Goal: Transaction & Acquisition: Register for event/course

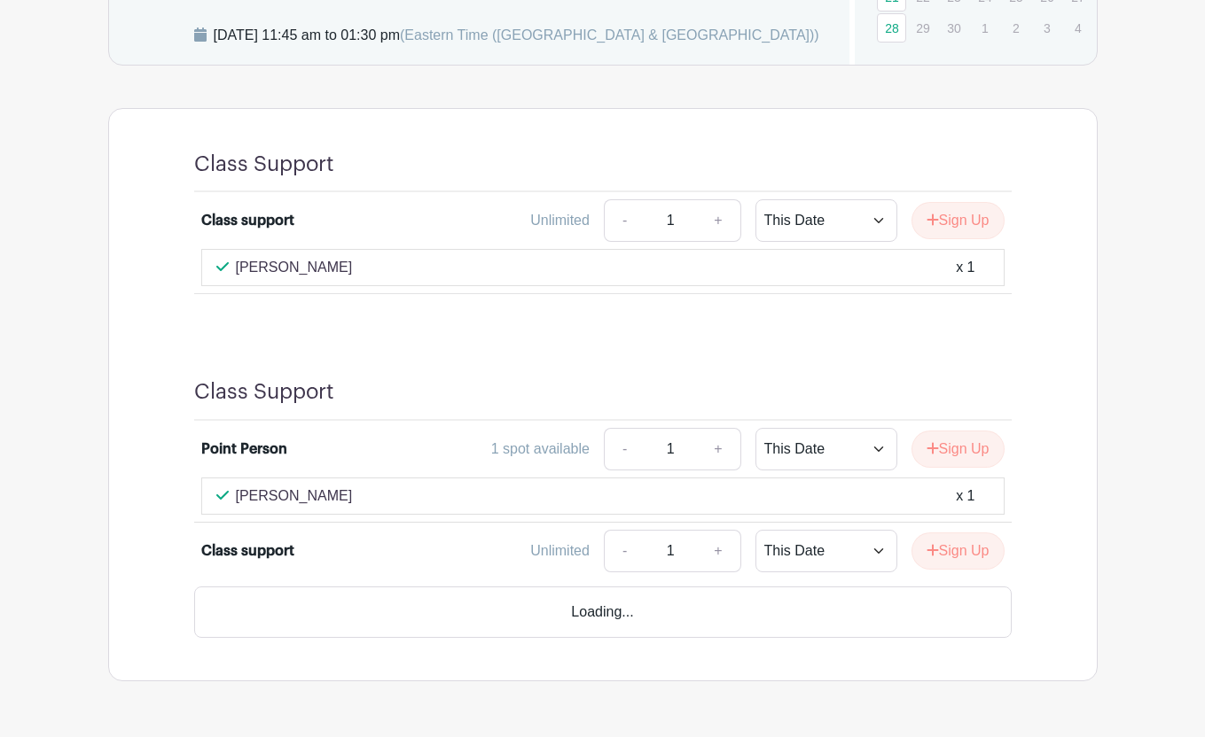
scroll to position [1079, 0]
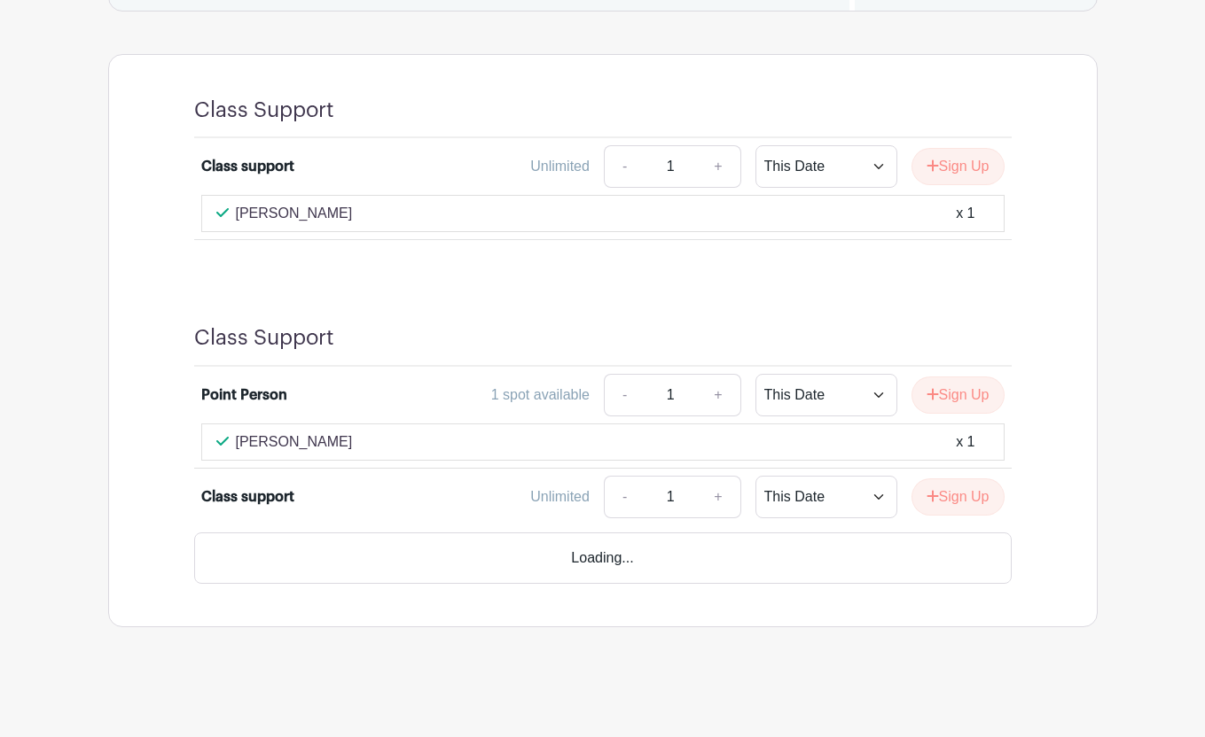
scroll to position [1091, 0]
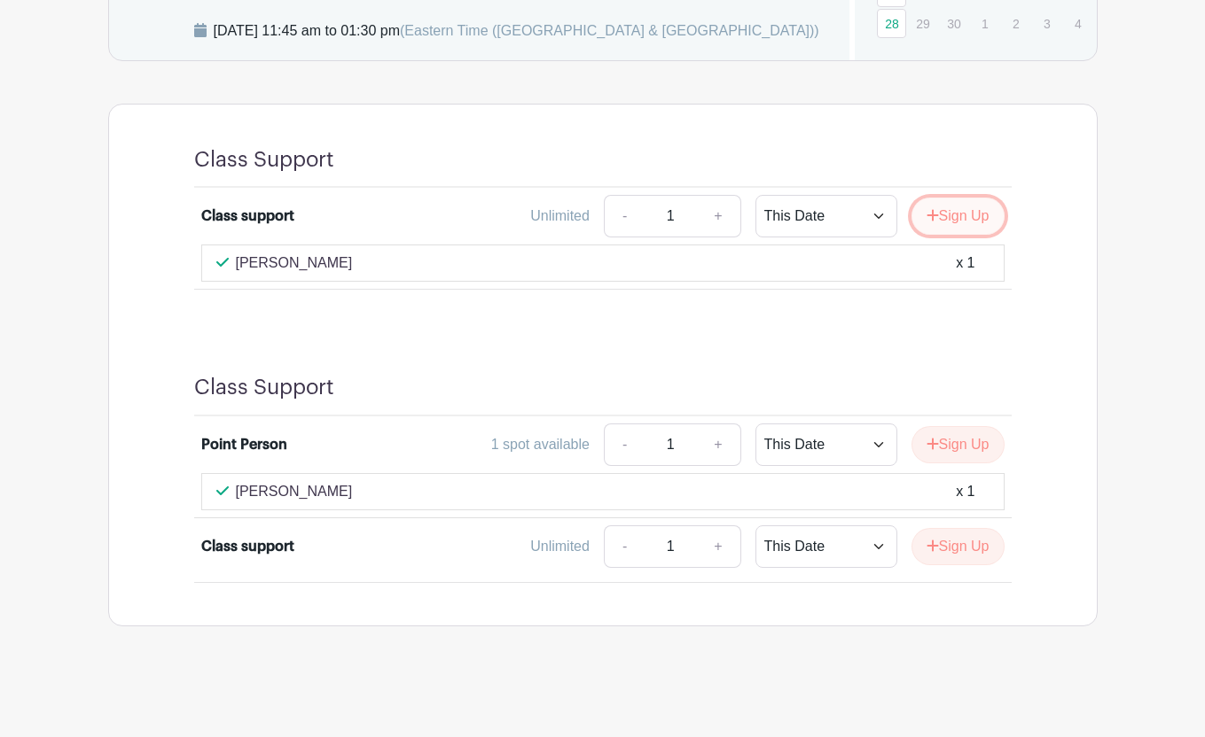
click at [953, 219] on button "Sign Up" at bounding box center [957, 216] width 93 height 37
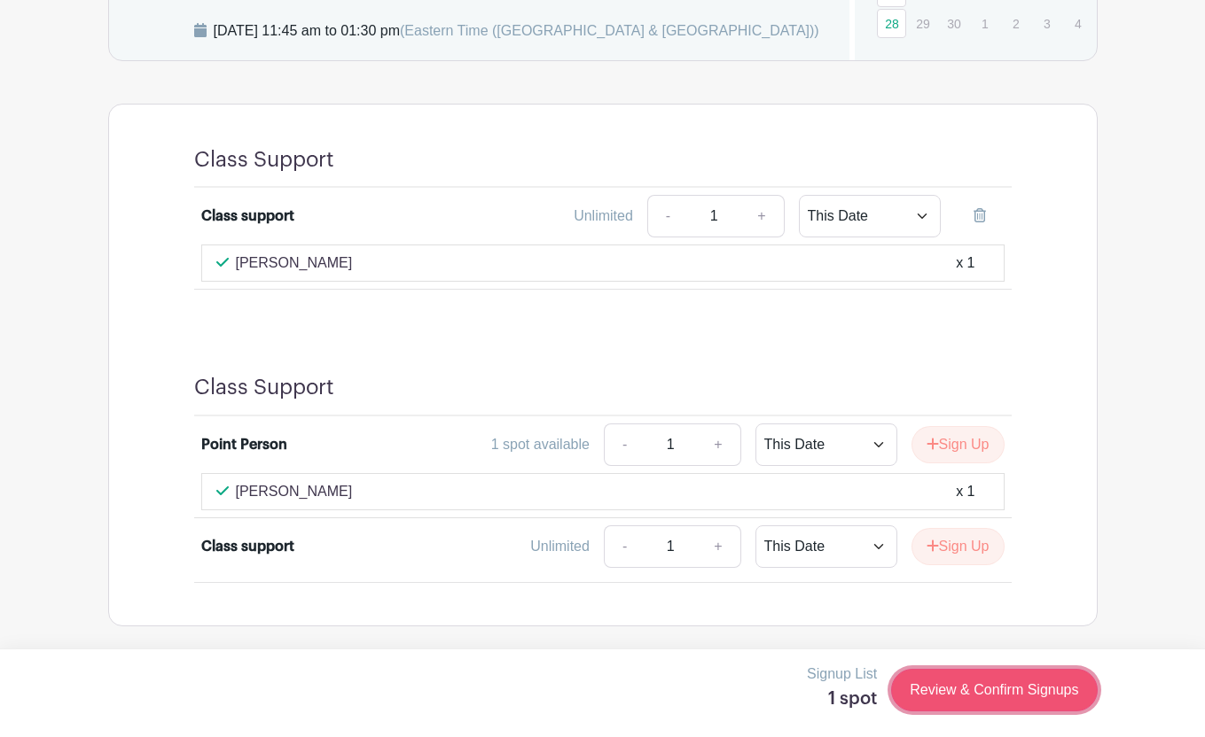
click at [998, 690] on link "Review & Confirm Signups" at bounding box center [994, 690] width 206 height 43
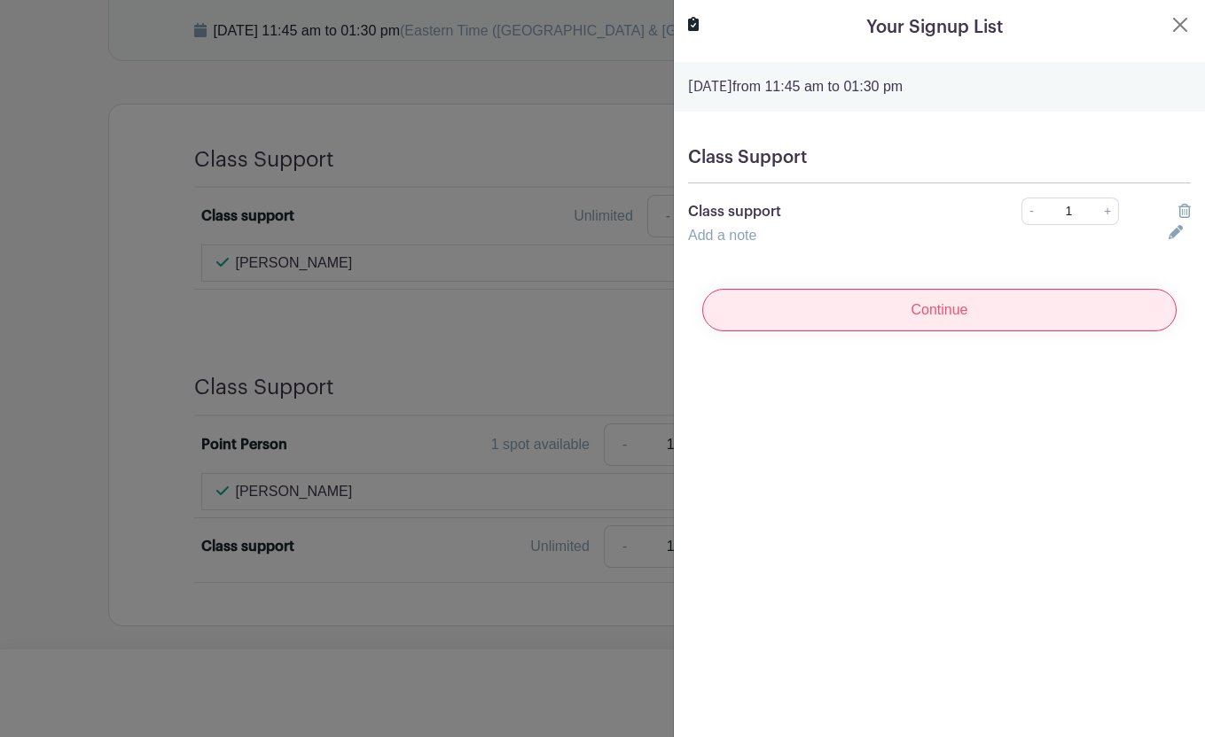
click at [834, 307] on input "Continue" at bounding box center [939, 310] width 474 height 43
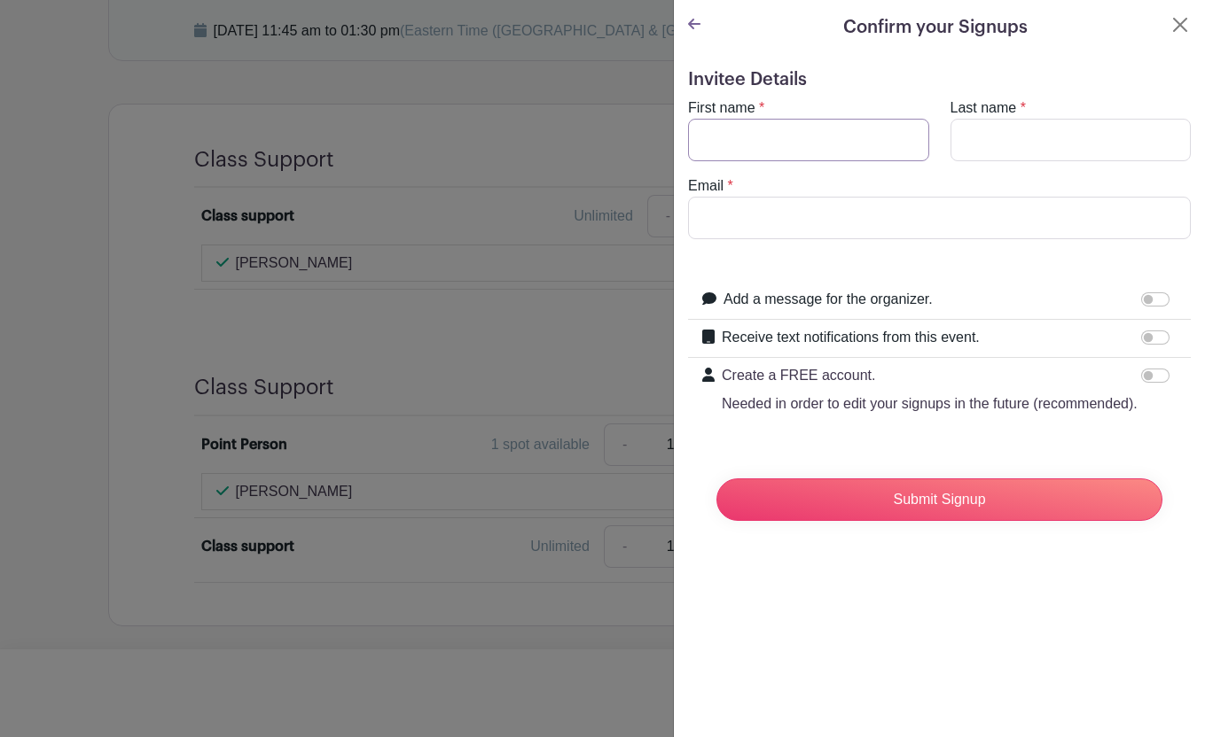
click at [755, 139] on input "First name" at bounding box center [808, 140] width 241 height 43
type input "Abby"
type input "Massaro"
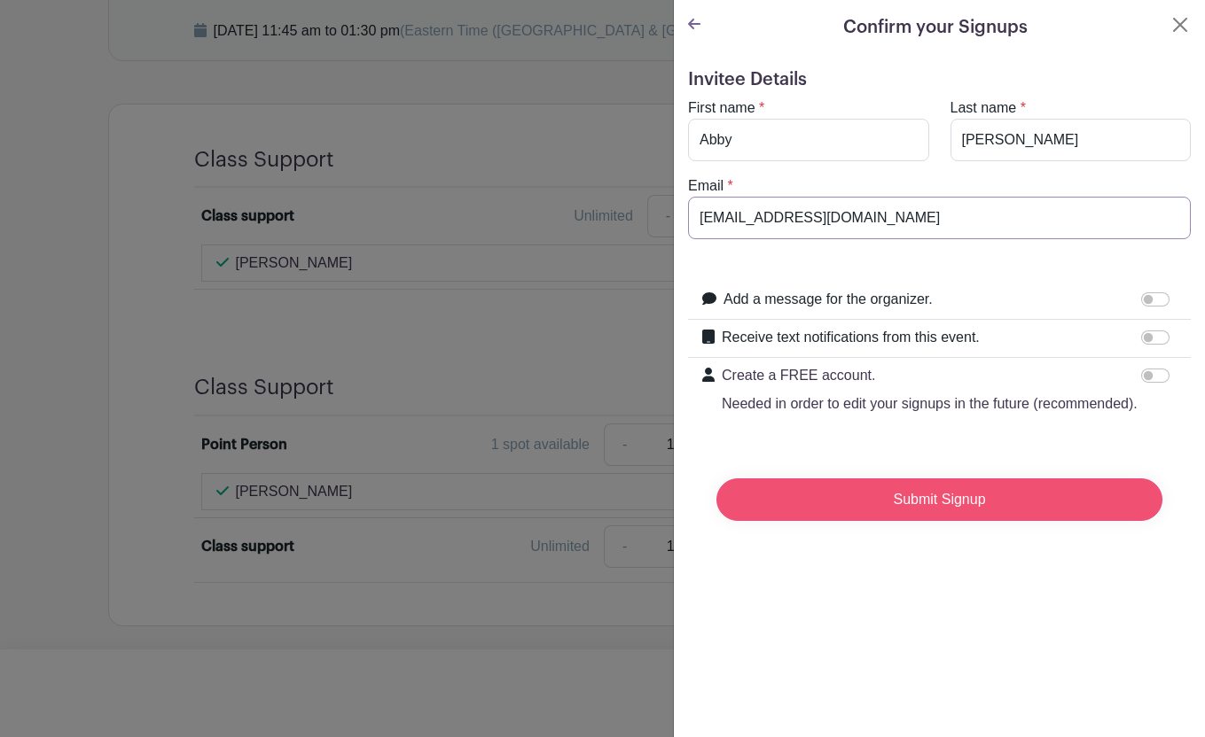
type input "apmassaro423@gmail.com"
click at [848, 501] on input "Submit Signup" at bounding box center [939, 500] width 446 height 43
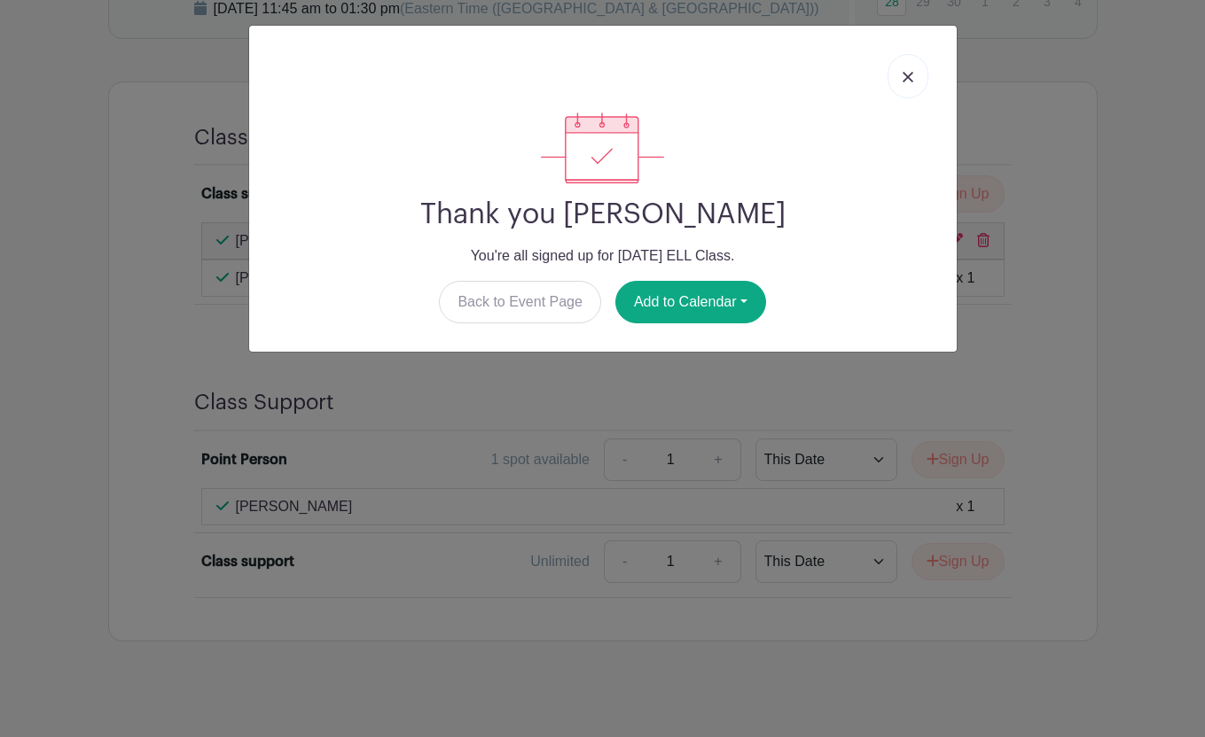
click at [916, 77] on link at bounding box center [907, 76] width 41 height 44
